Goal: Transaction & Acquisition: Purchase product/service

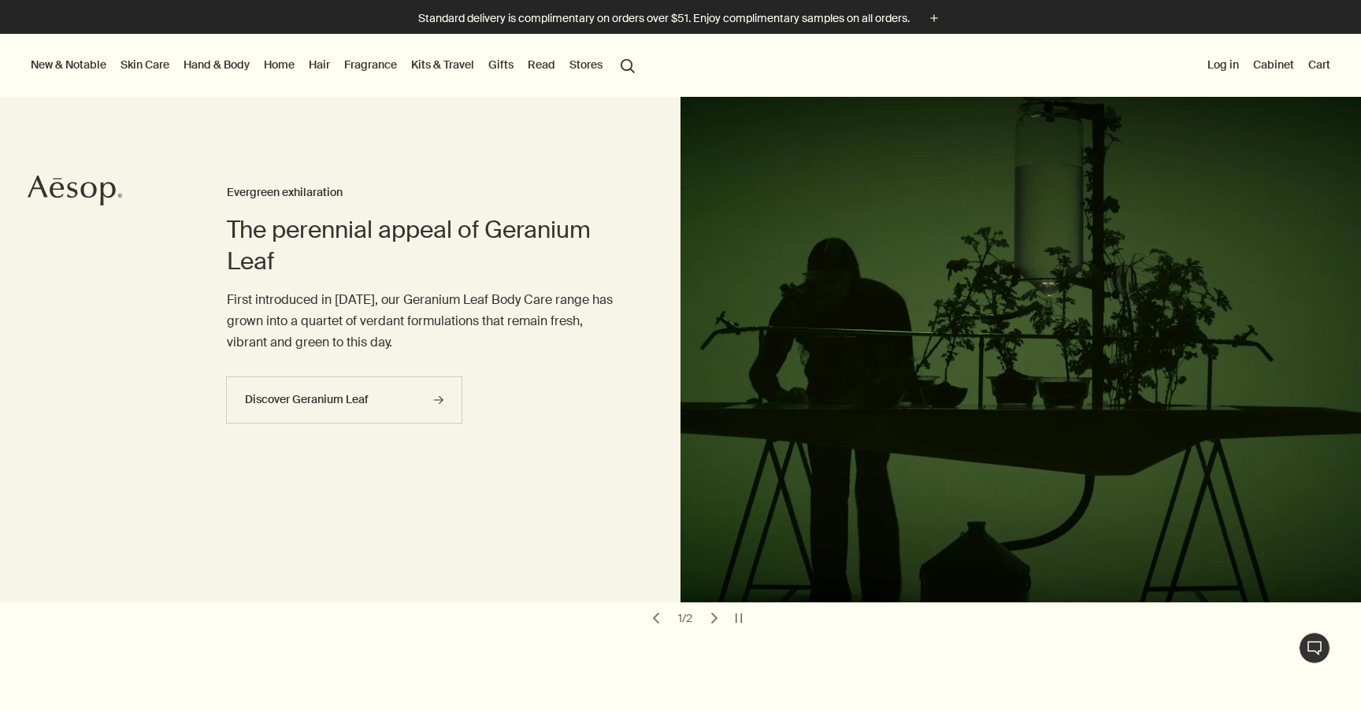
click at [227, 61] on link "Hand & Body" at bounding box center [216, 64] width 72 height 20
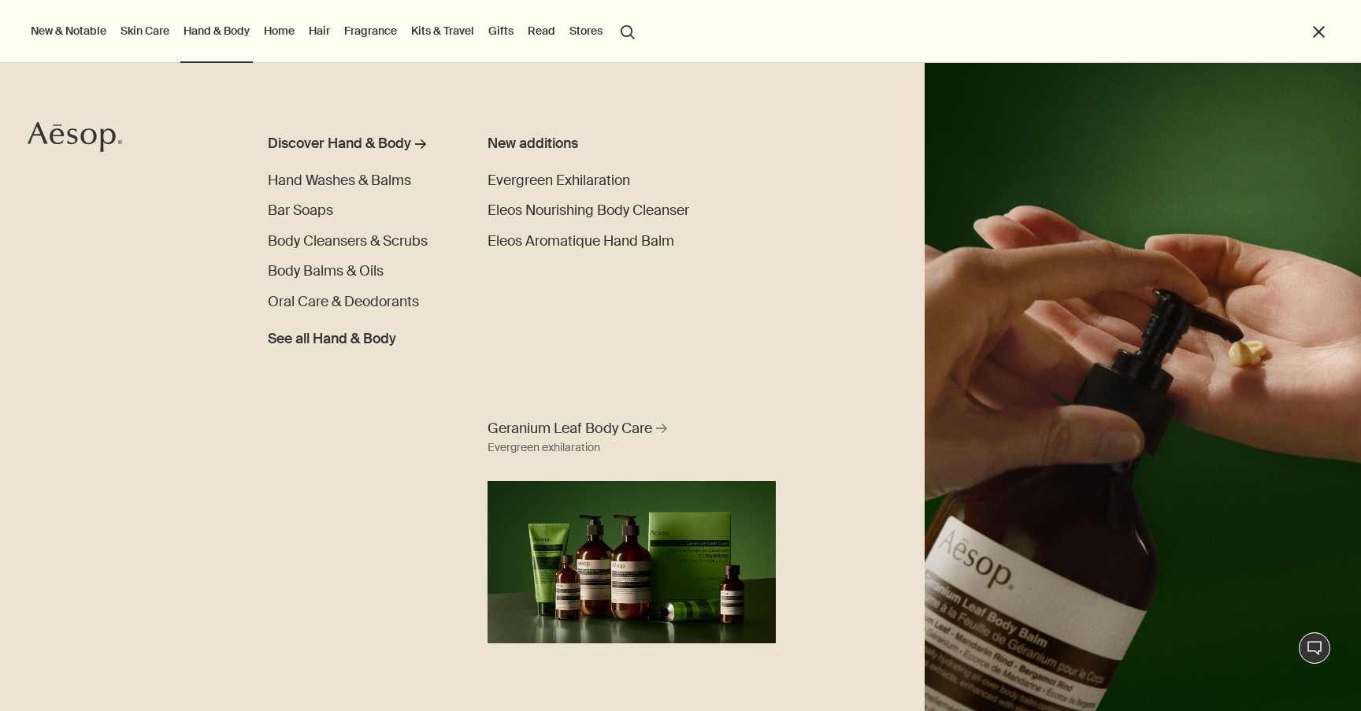
click at [150, 31] on link "Skin Care" at bounding box center [144, 30] width 55 height 20
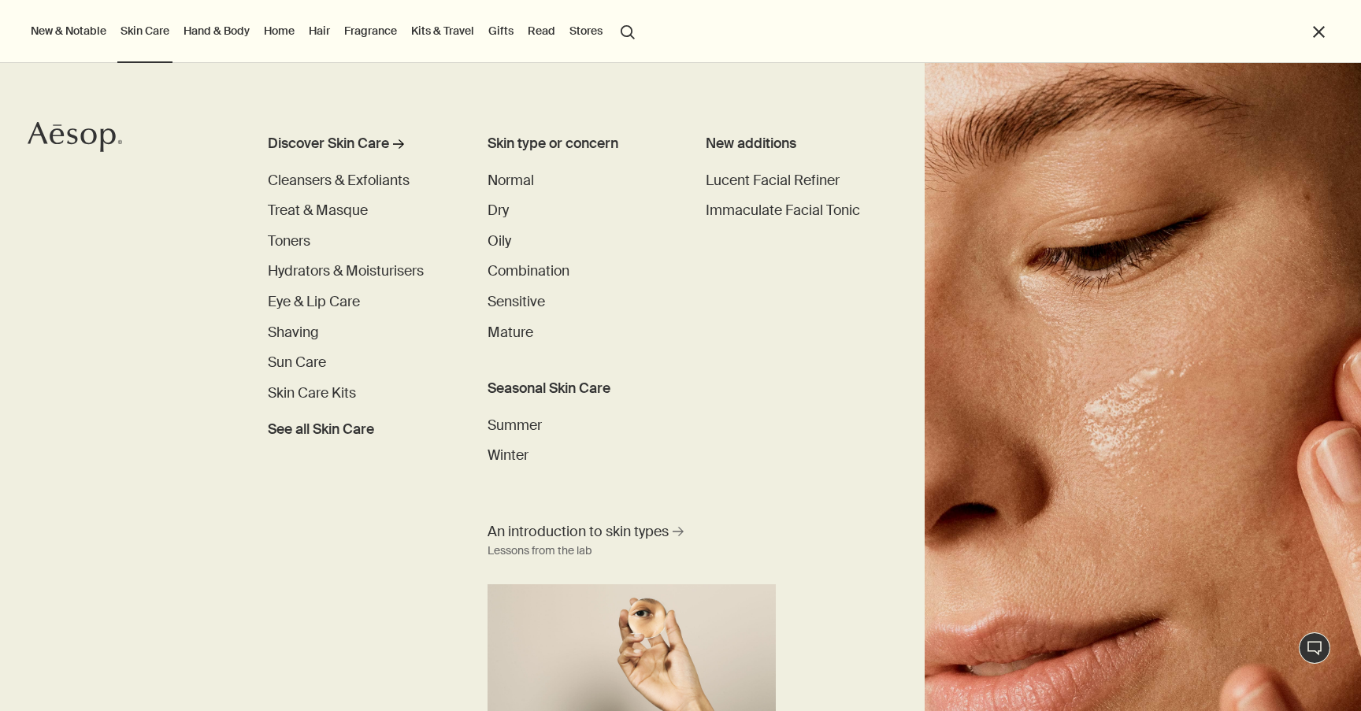
click at [388, 31] on link "Fragrance" at bounding box center [370, 30] width 59 height 20
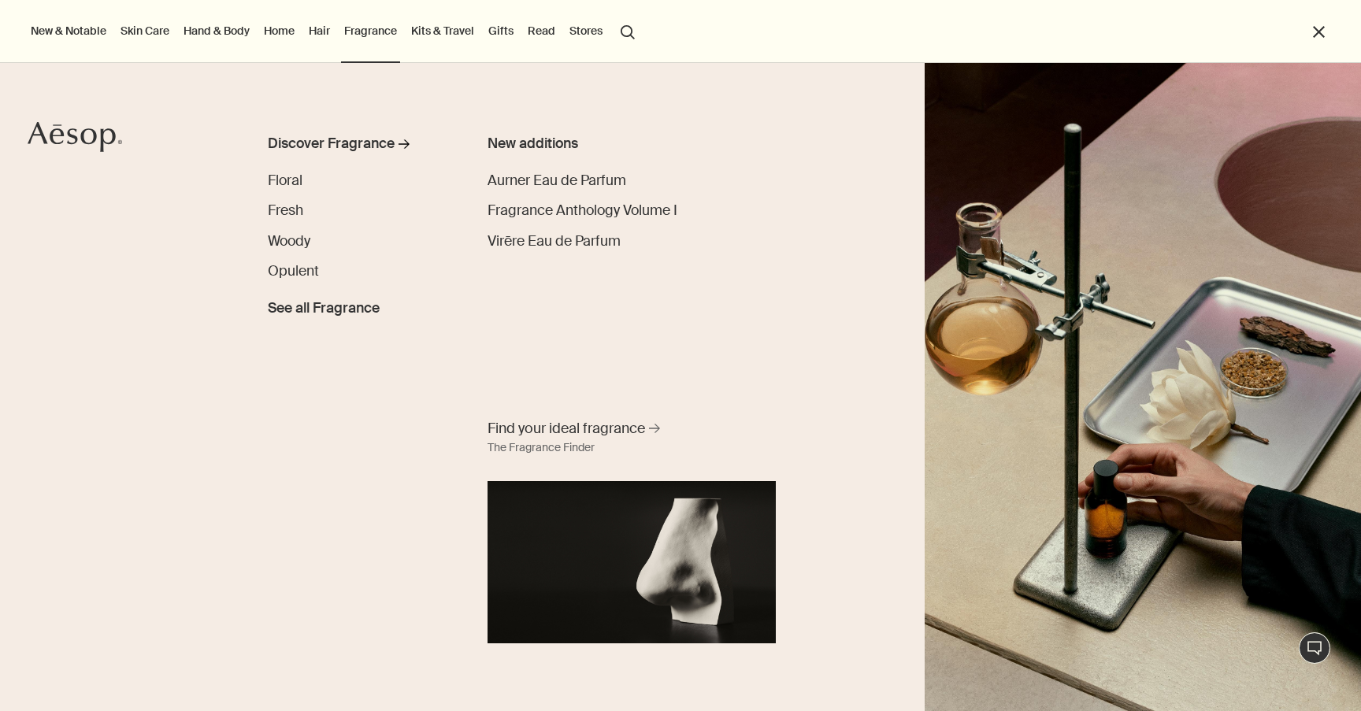
click at [161, 39] on link "Skin Care" at bounding box center [144, 30] width 55 height 20
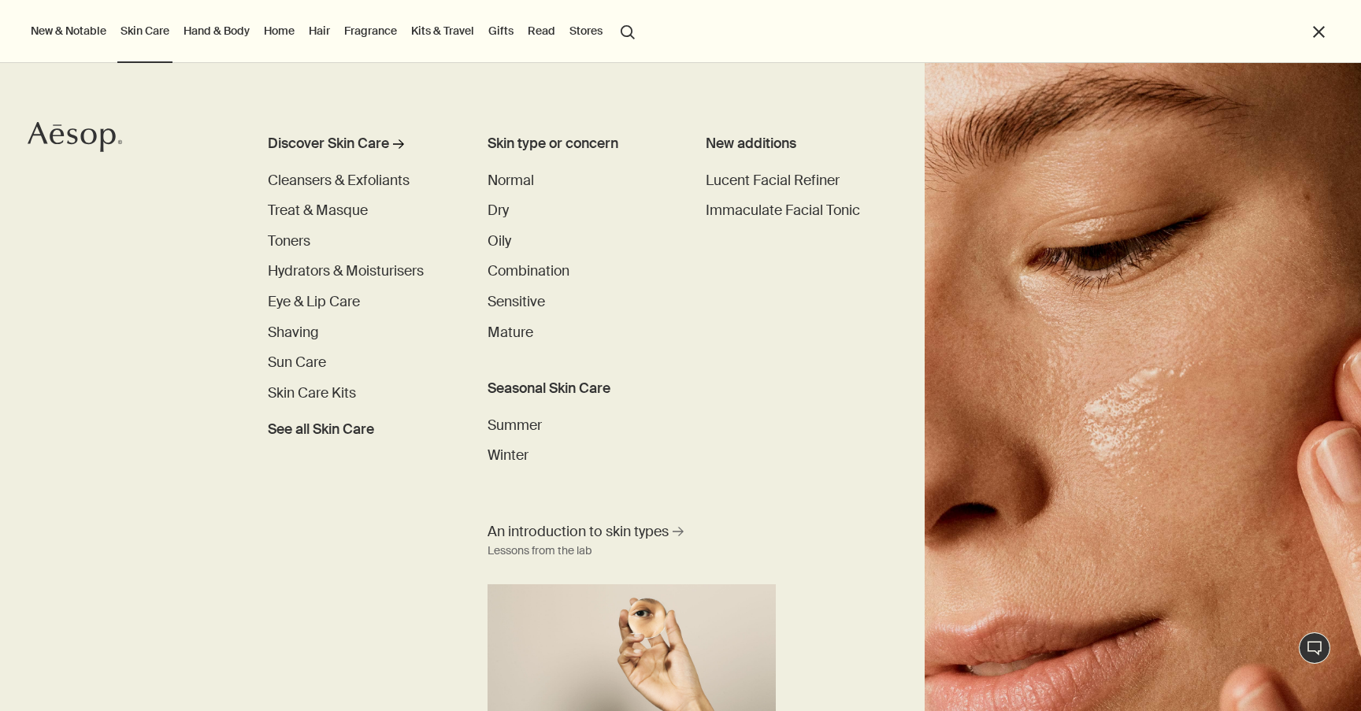
click at [196, 35] on link "Hand & Body" at bounding box center [216, 30] width 72 height 20
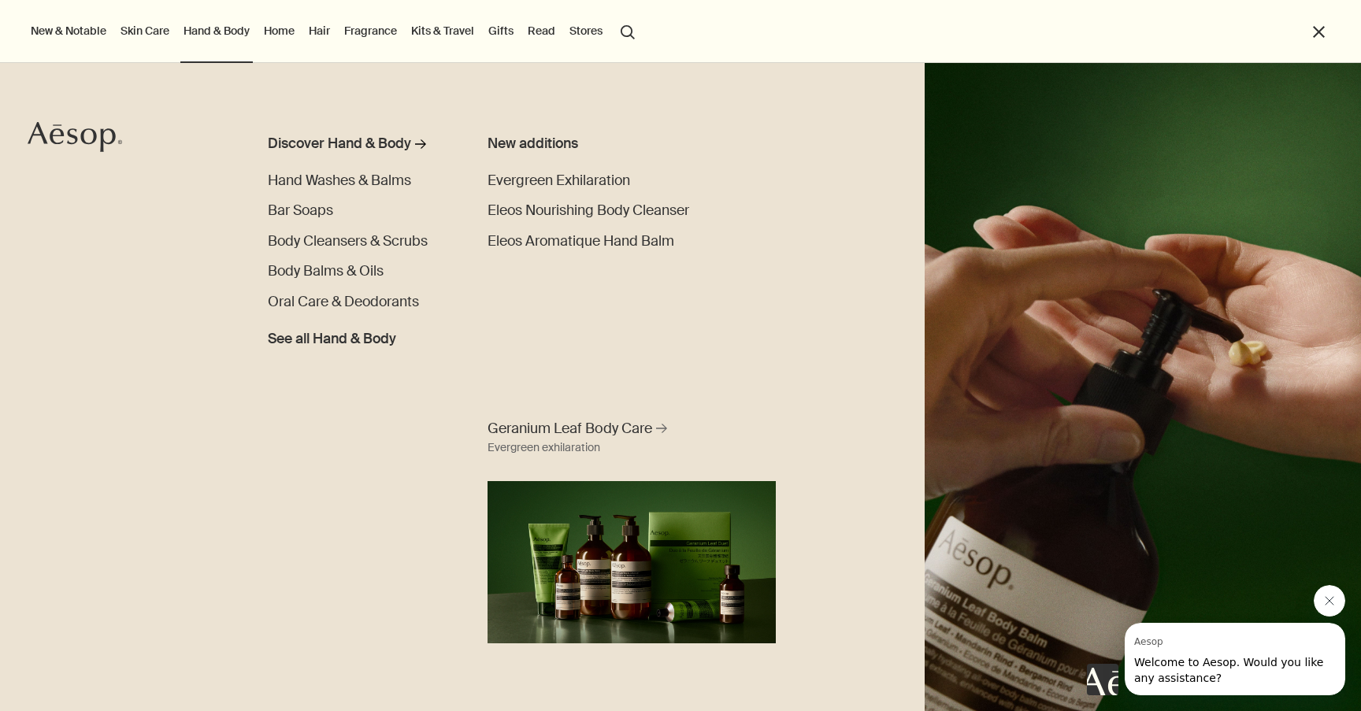
click at [625, 42] on button "search Search" at bounding box center [627, 31] width 28 height 30
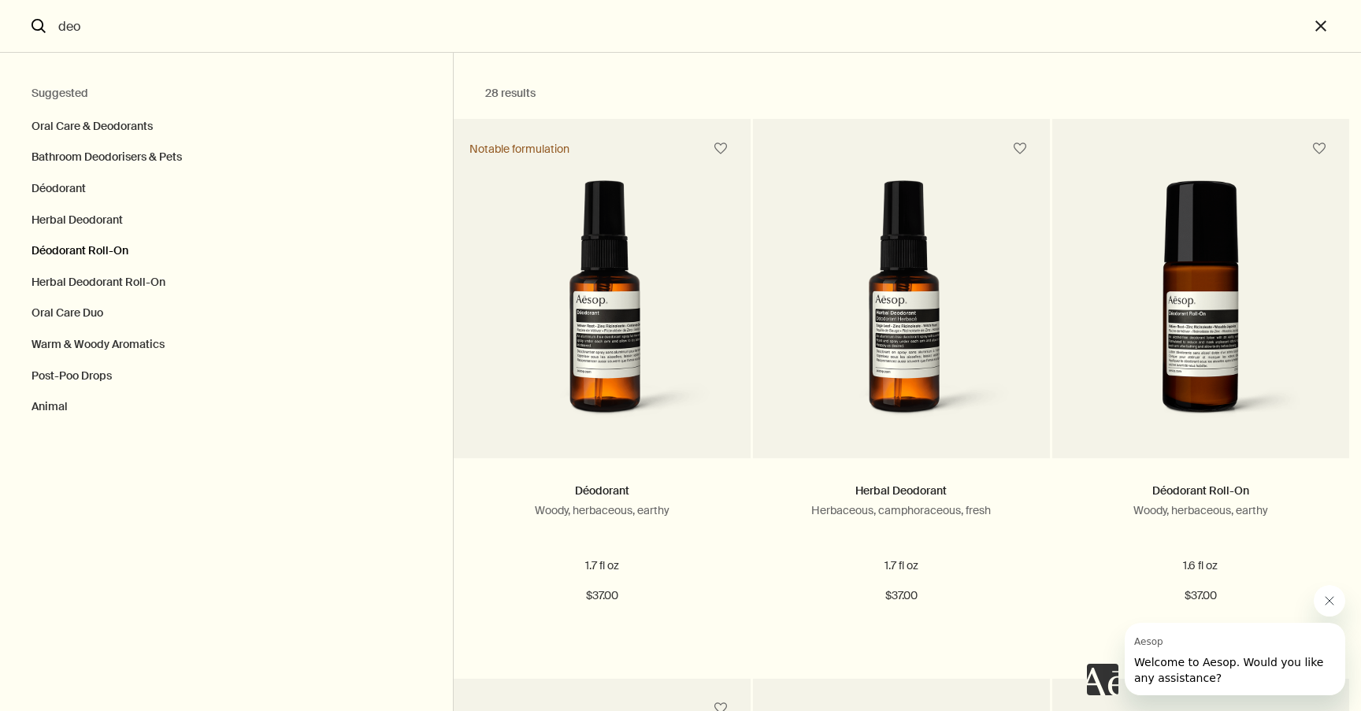
click at [90, 246] on button "Déodorant Roll-On" at bounding box center [226, 250] width 453 height 31
type input "Déodorant Roll-On"
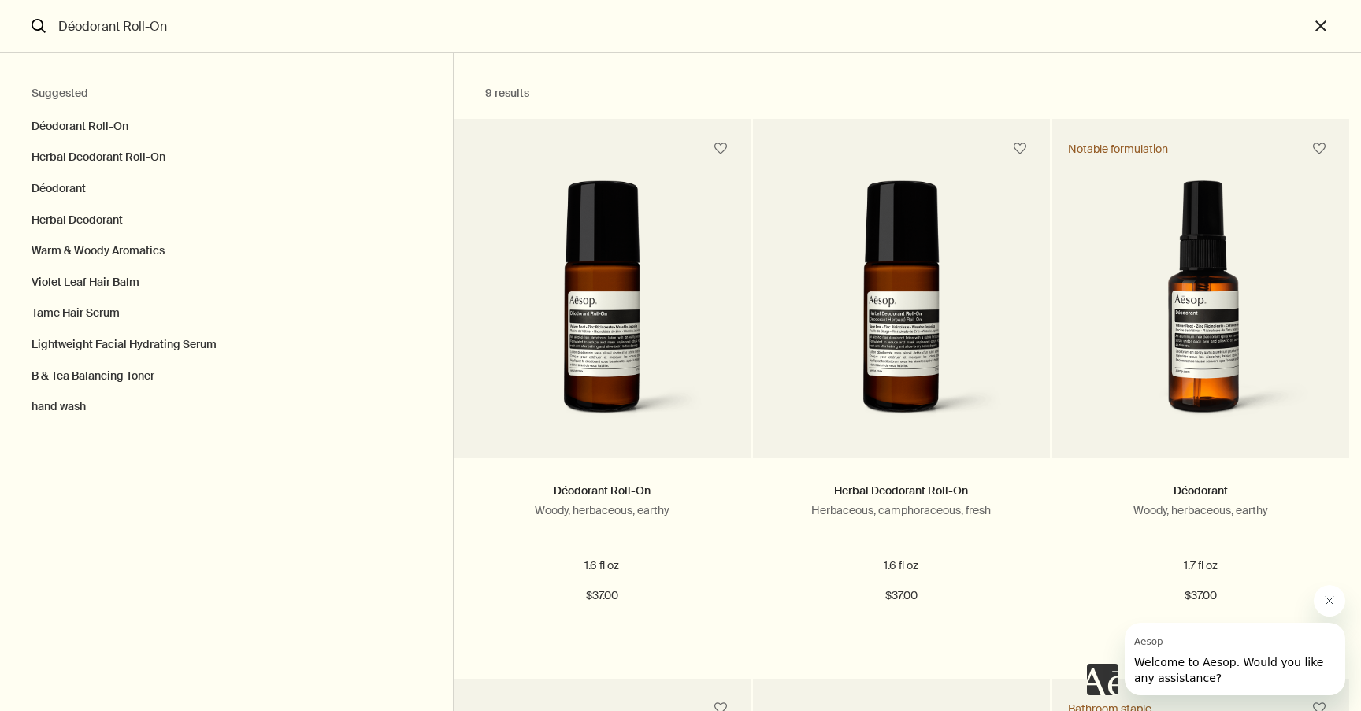
click at [1328, 604] on icon "Close message from Aesop" at bounding box center [1329, 601] width 13 height 13
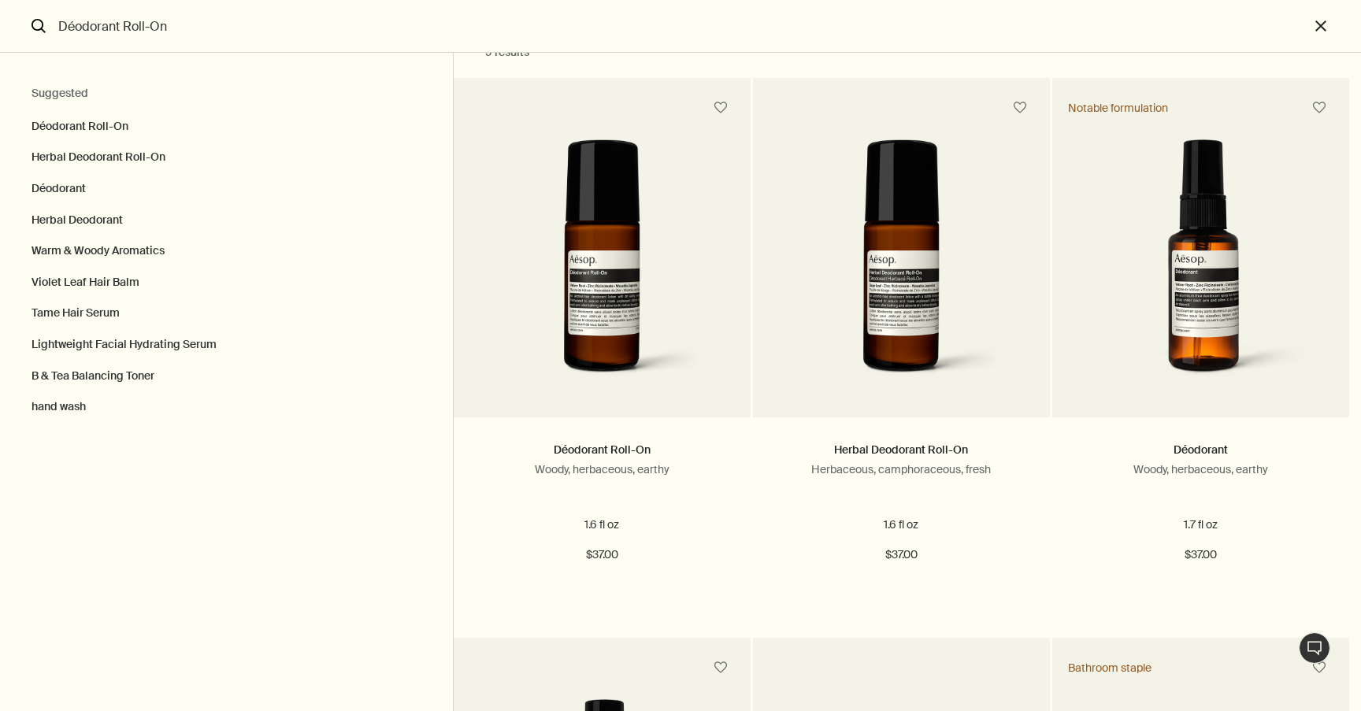
scroll to position [20, 0]
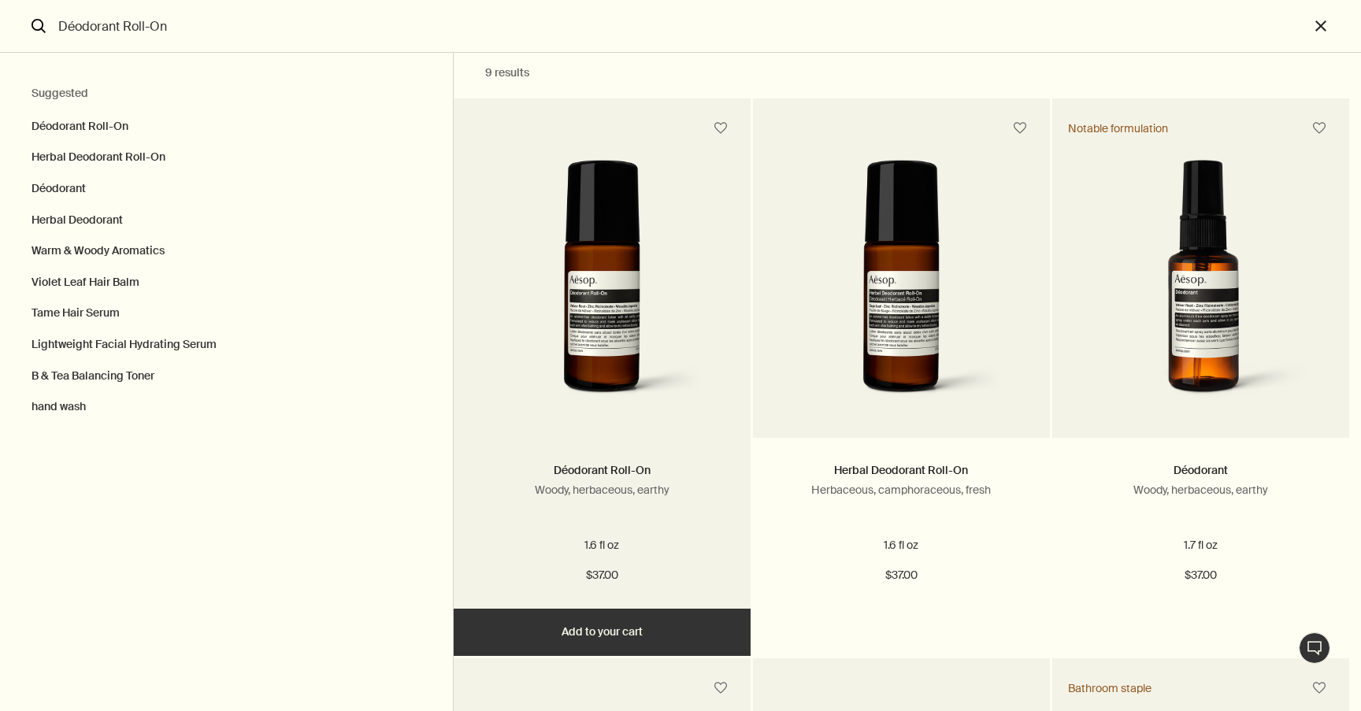
click at [582, 325] on img "Search" at bounding box center [602, 287] width 250 height 254
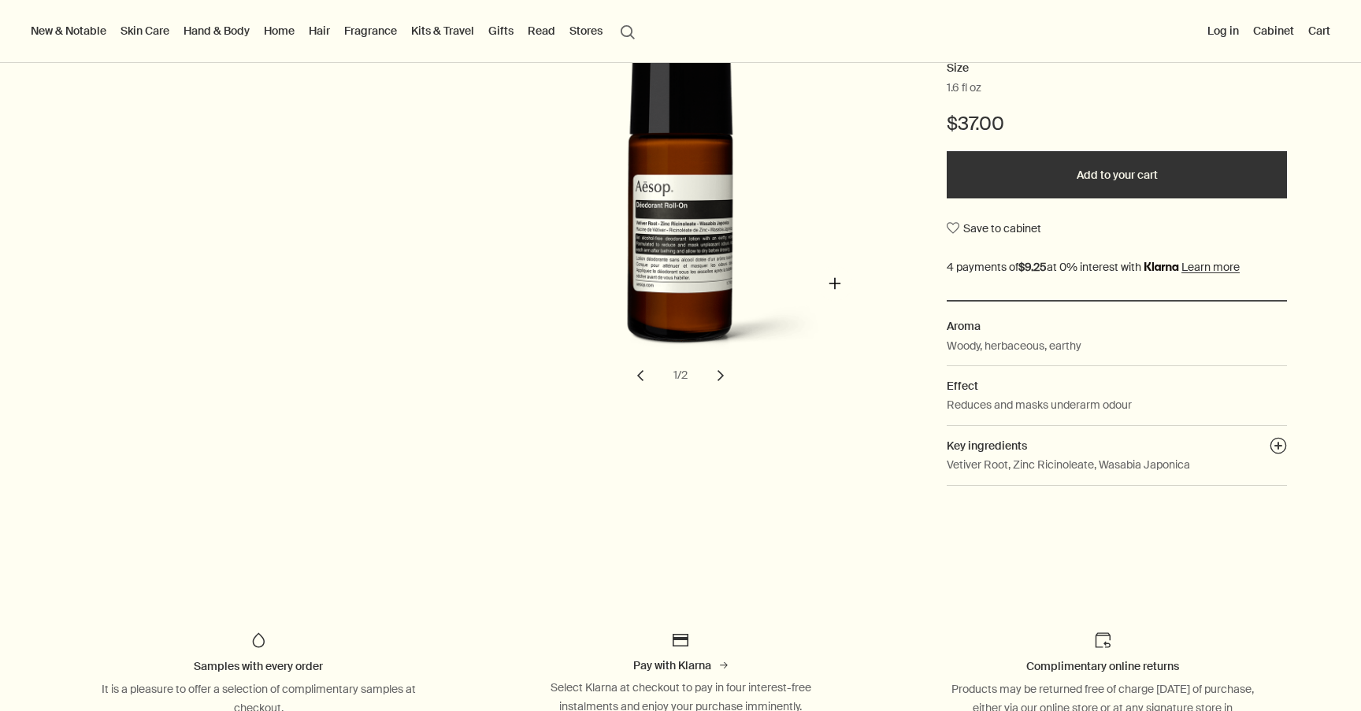
scroll to position [276, 0]
click at [1153, 461] on p "Vetiver Root, Zinc Ricinoleate, Wasabia Japonica" at bounding box center [1068, 463] width 243 height 17
click at [1277, 440] on button "plusAndCloseWithCircle" at bounding box center [1277, 447] width 17 height 22
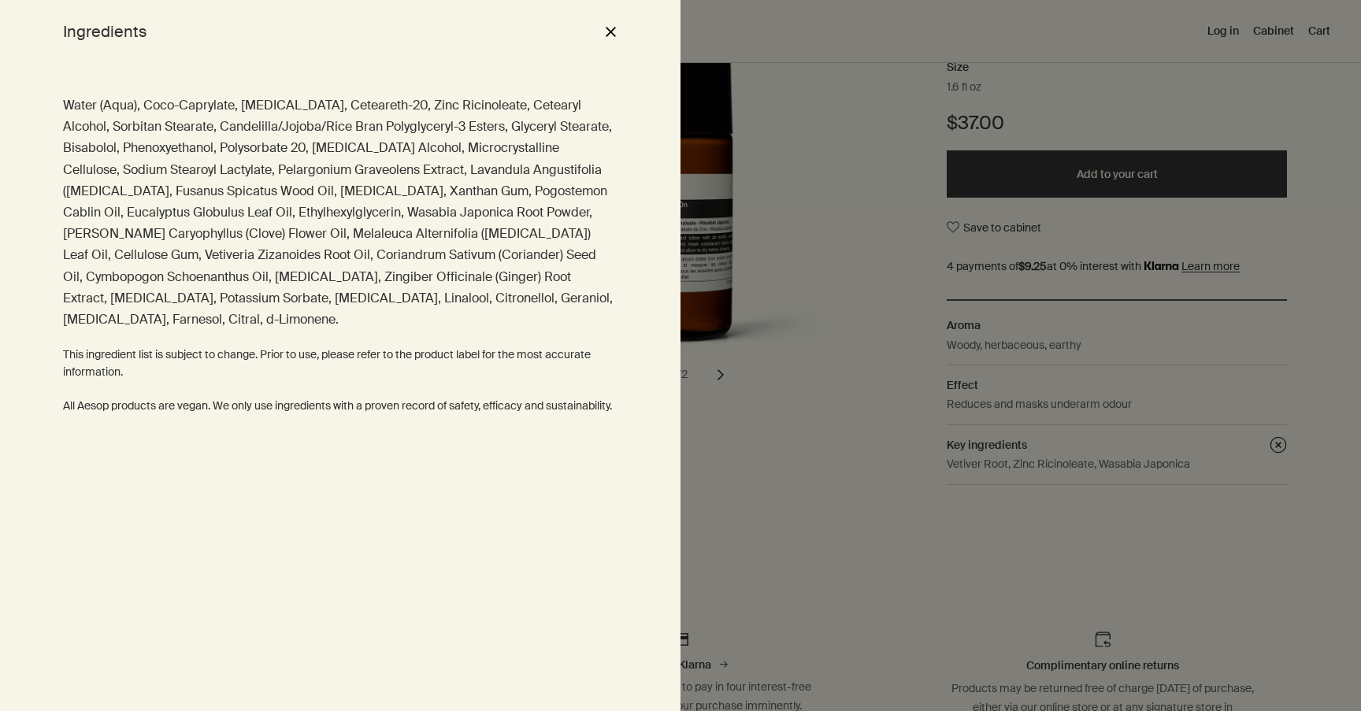
click at [854, 490] on div at bounding box center [680, 355] width 1361 height 711
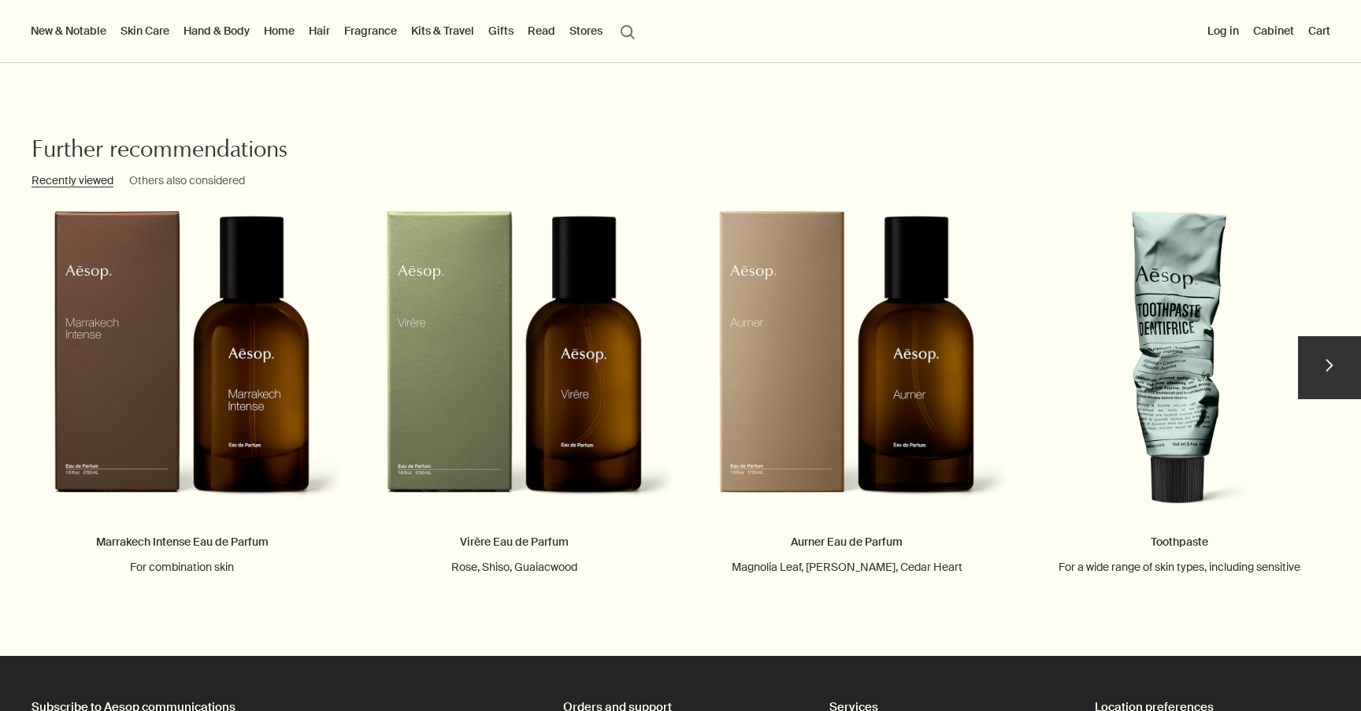
scroll to position [2479, 0]
